Goal: Transaction & Acquisition: Purchase product/service

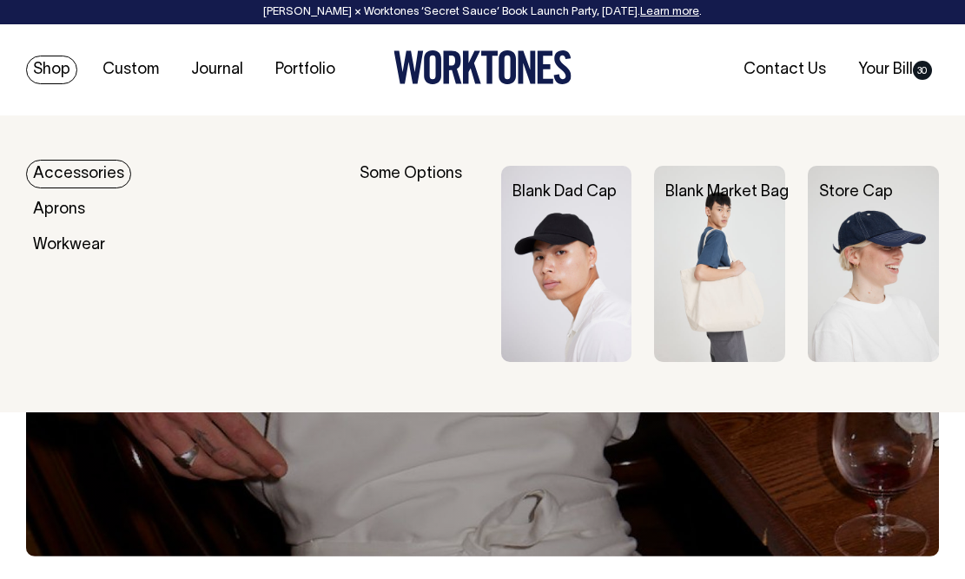
click at [597, 267] on img at bounding box center [566, 264] width 131 height 196
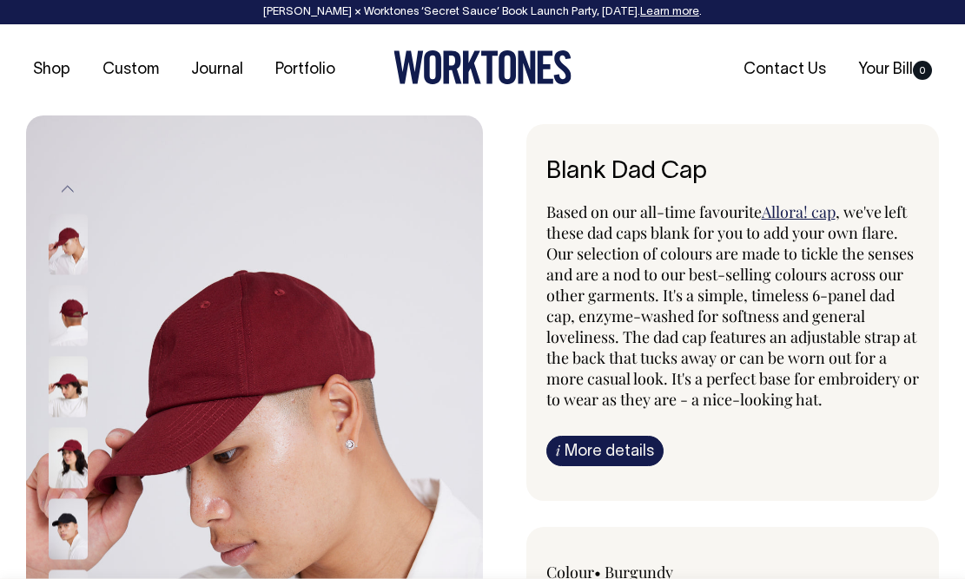
radio input "true"
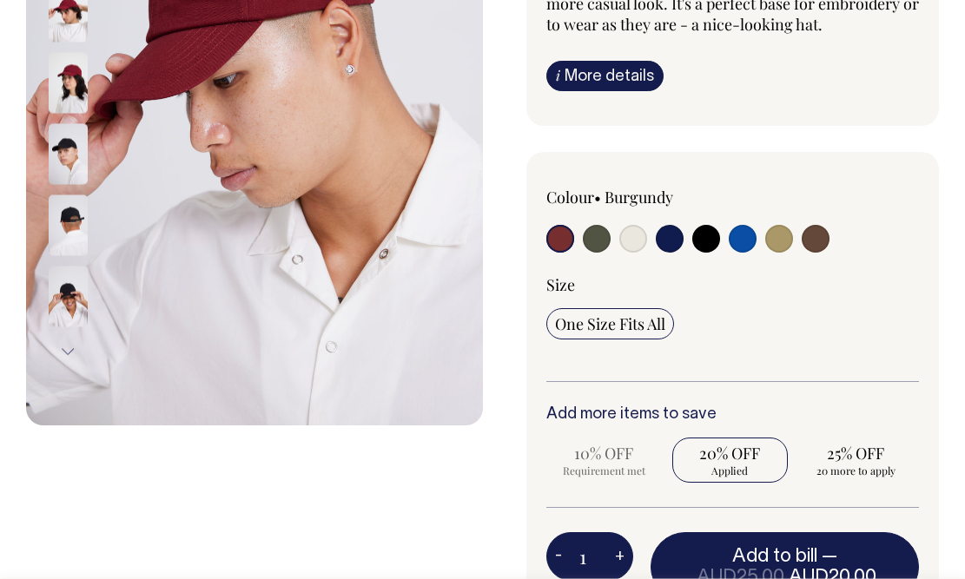
click at [699, 246] on input "radio" at bounding box center [706, 239] width 28 height 28
radio input "true"
select select "Black"
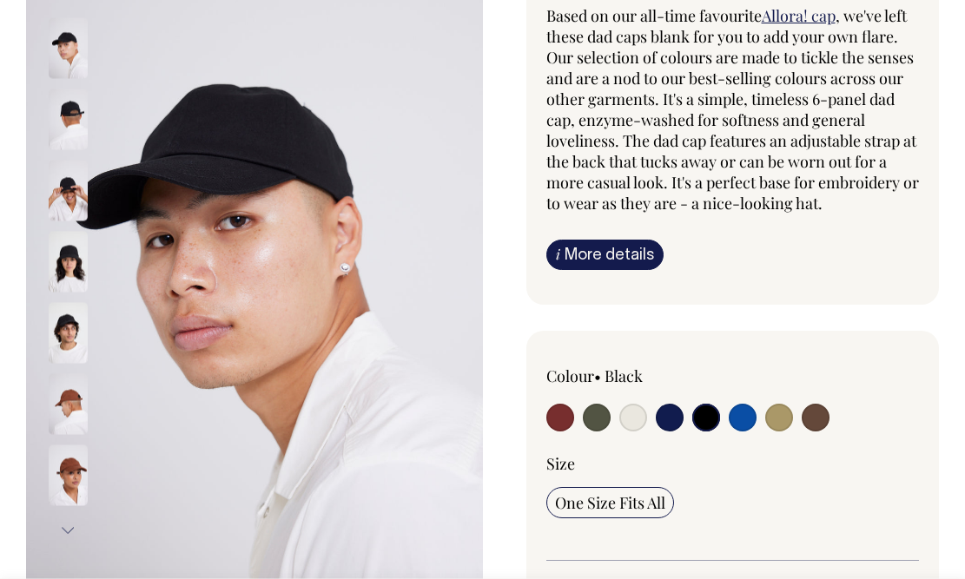
scroll to position [195, 0]
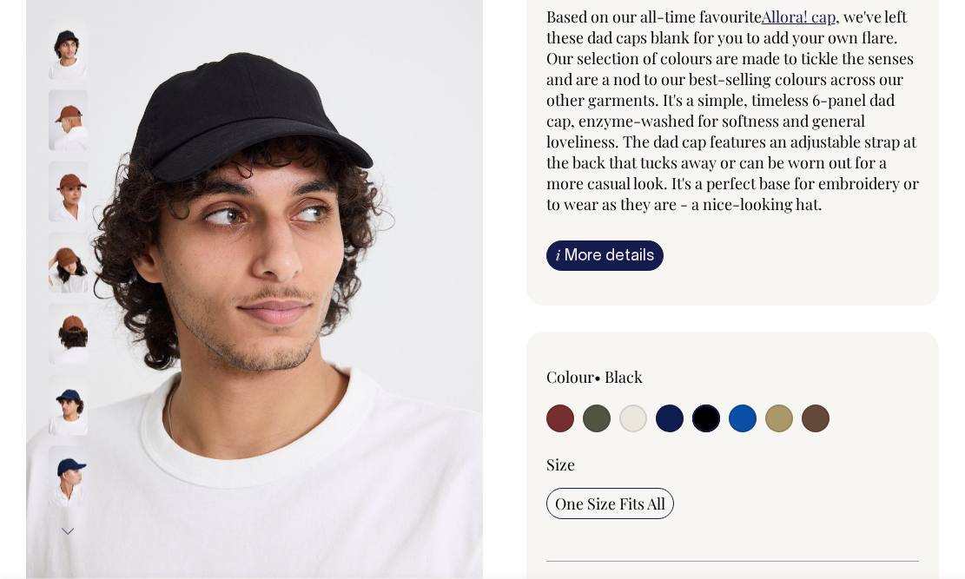
click at [70, 489] on img at bounding box center [68, 477] width 39 height 61
